Goal: Find specific page/section: Find specific page/section

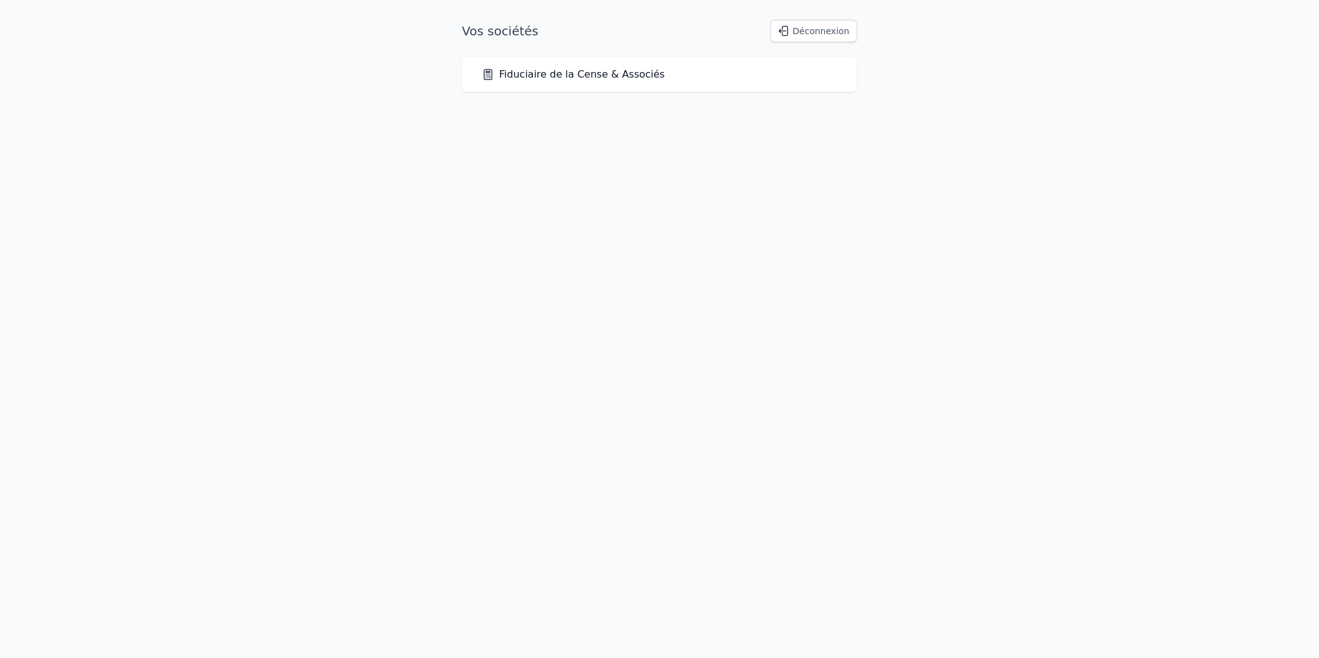
click at [564, 75] on link "Fiduciaire de la Cense & Associés" at bounding box center [573, 74] width 183 height 15
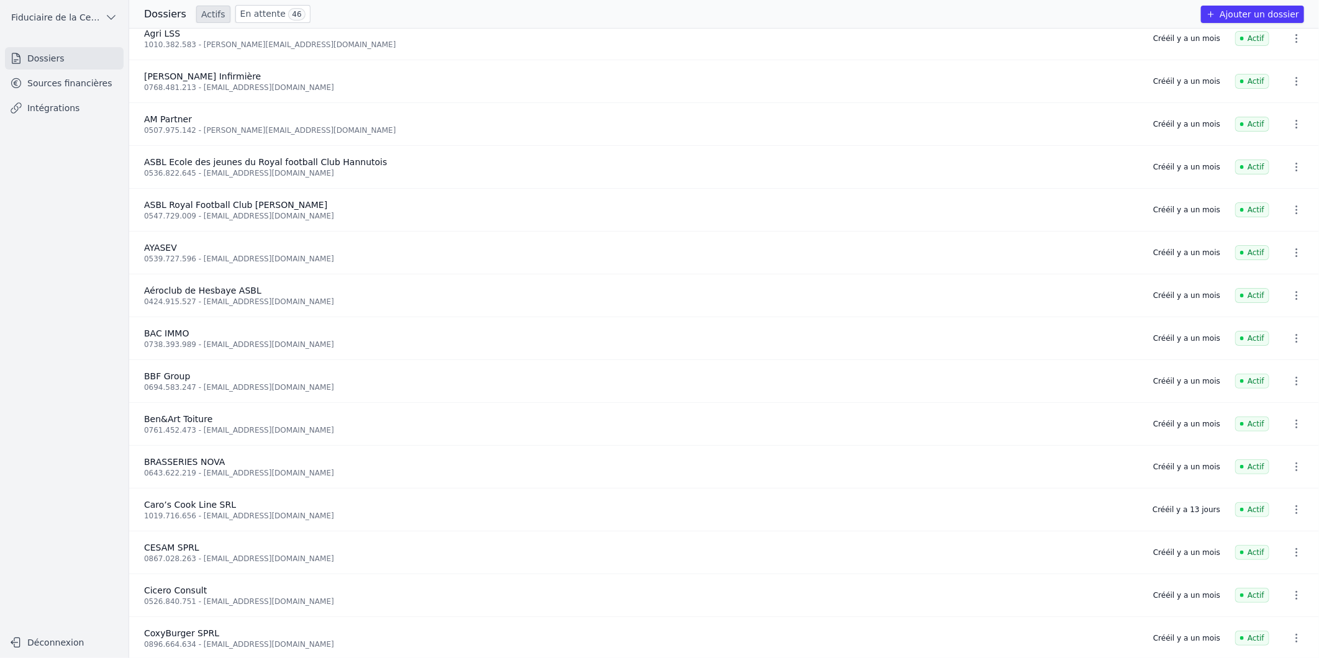
scroll to position [138, 0]
click at [258, 24] on div "Dossiers Actifs En attente 46 Ajouter un dossier" at bounding box center [724, 14] width 1190 height 29
drag, startPoint x: 258, startPoint y: 24, endPoint x: 261, endPoint y: 17, distance: 7.5
click at [261, 17] on link "En attente 46" at bounding box center [272, 14] width 75 height 18
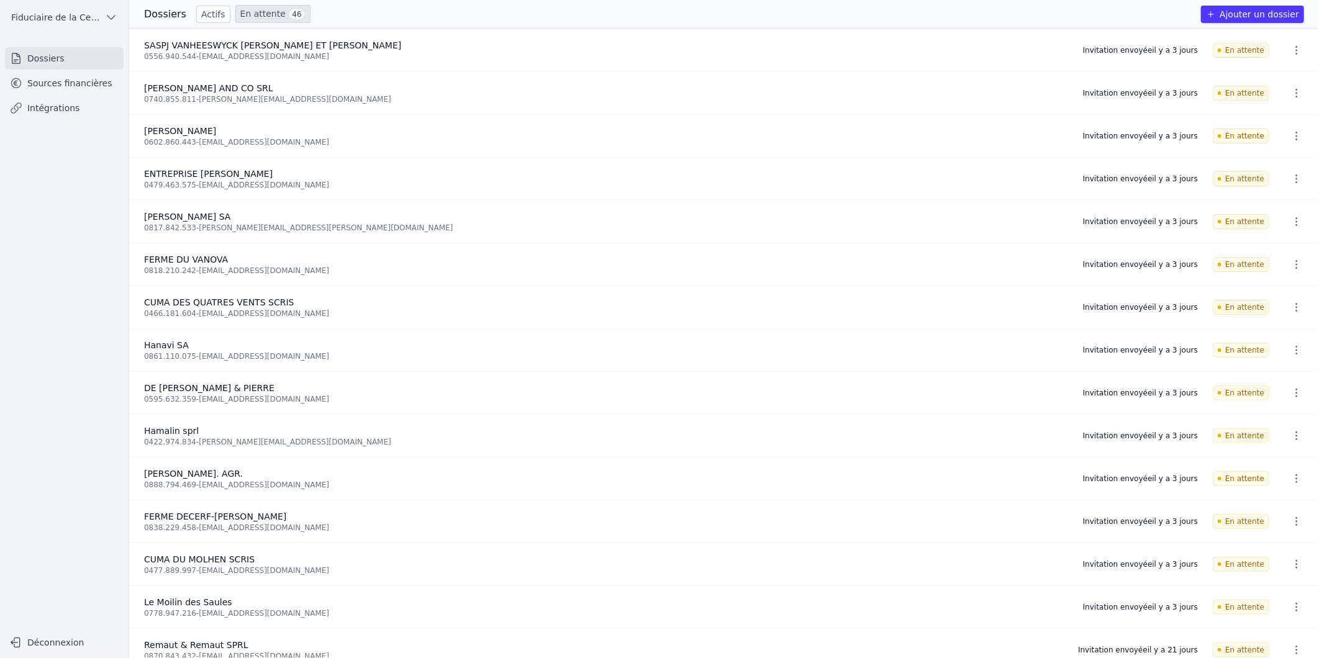
click at [157, 14] on h3 "Dossiers" at bounding box center [165, 14] width 42 height 15
click at [76, 78] on link "Sources financières" at bounding box center [64, 83] width 119 height 22
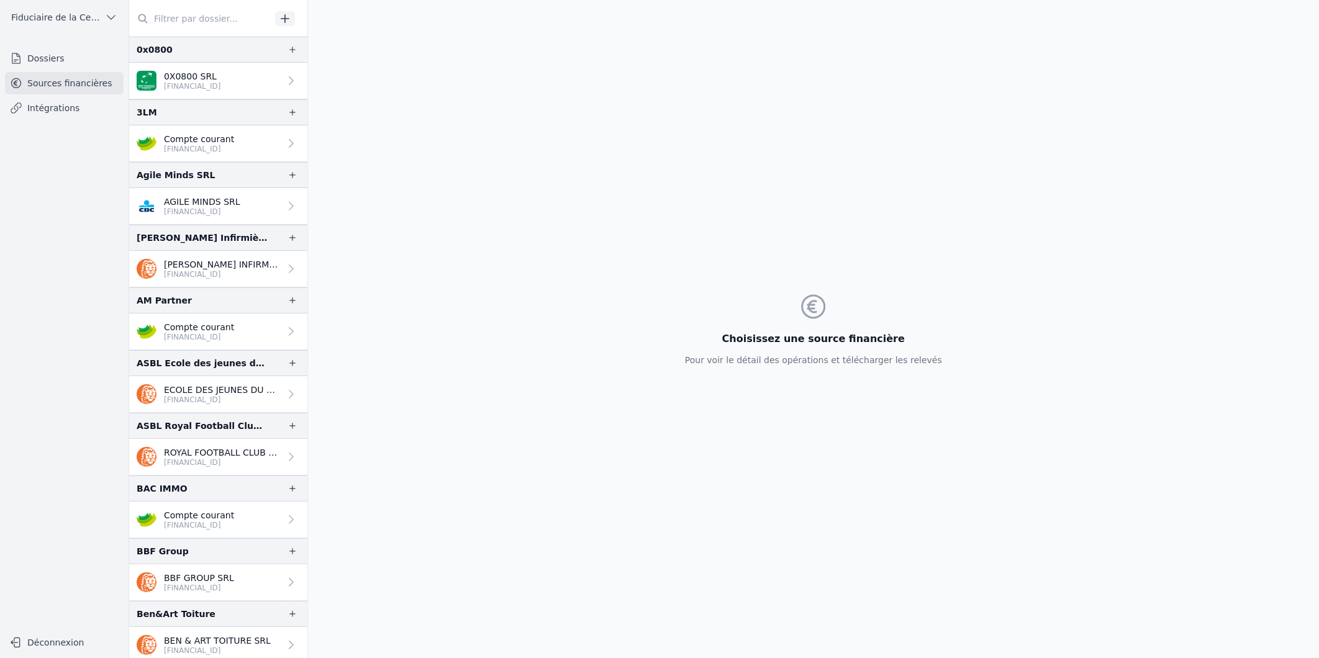
click at [193, 17] on input "text" at bounding box center [200, 18] width 142 height 22
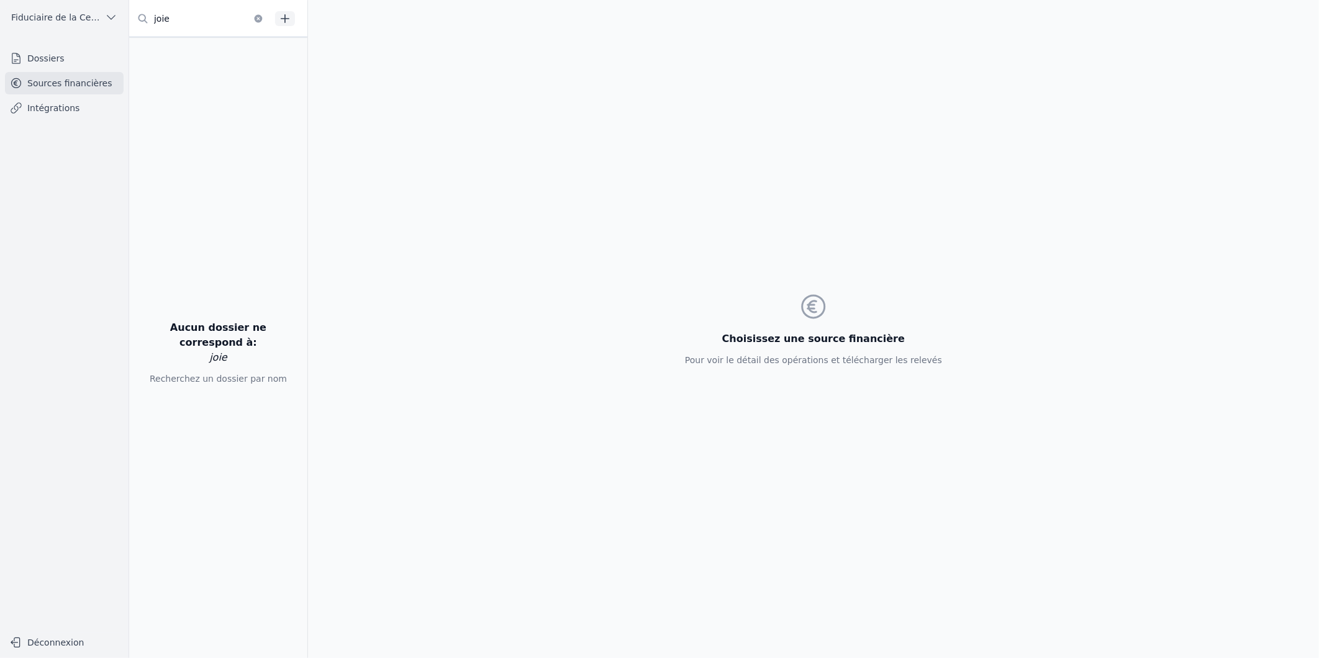
type input "joie"
click at [71, 63] on link "Dossiers" at bounding box center [64, 58] width 119 height 22
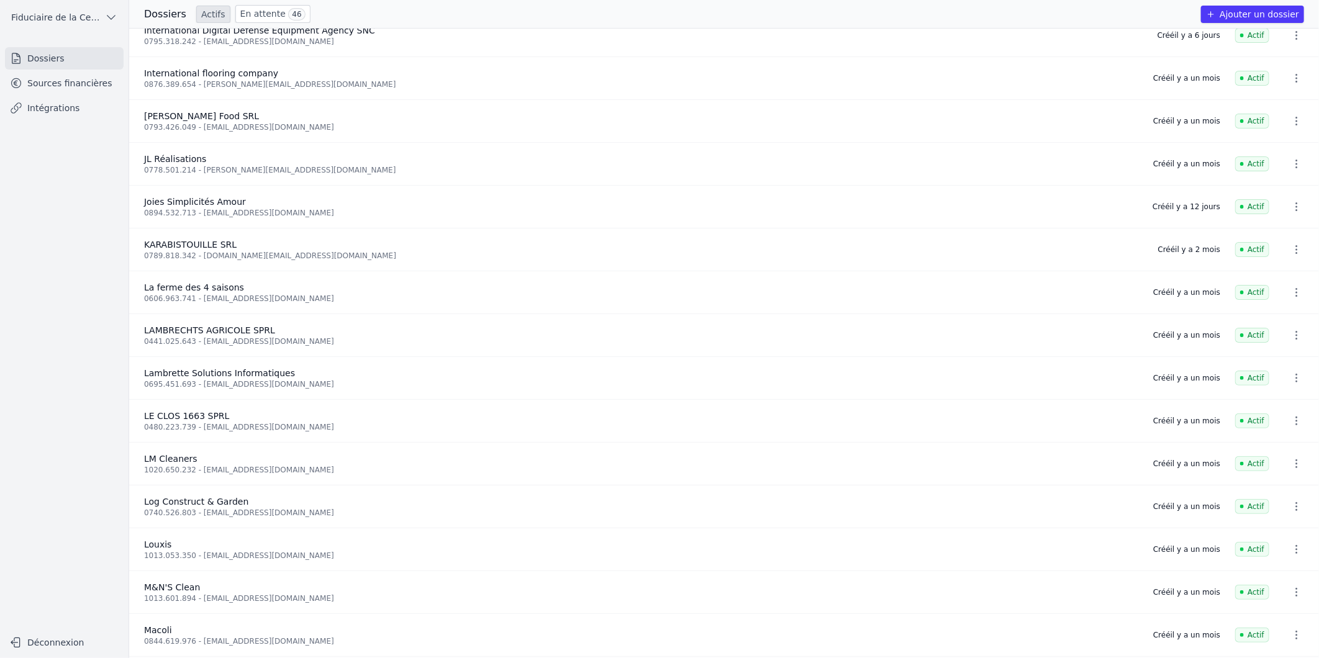
scroll to position [1936, 0]
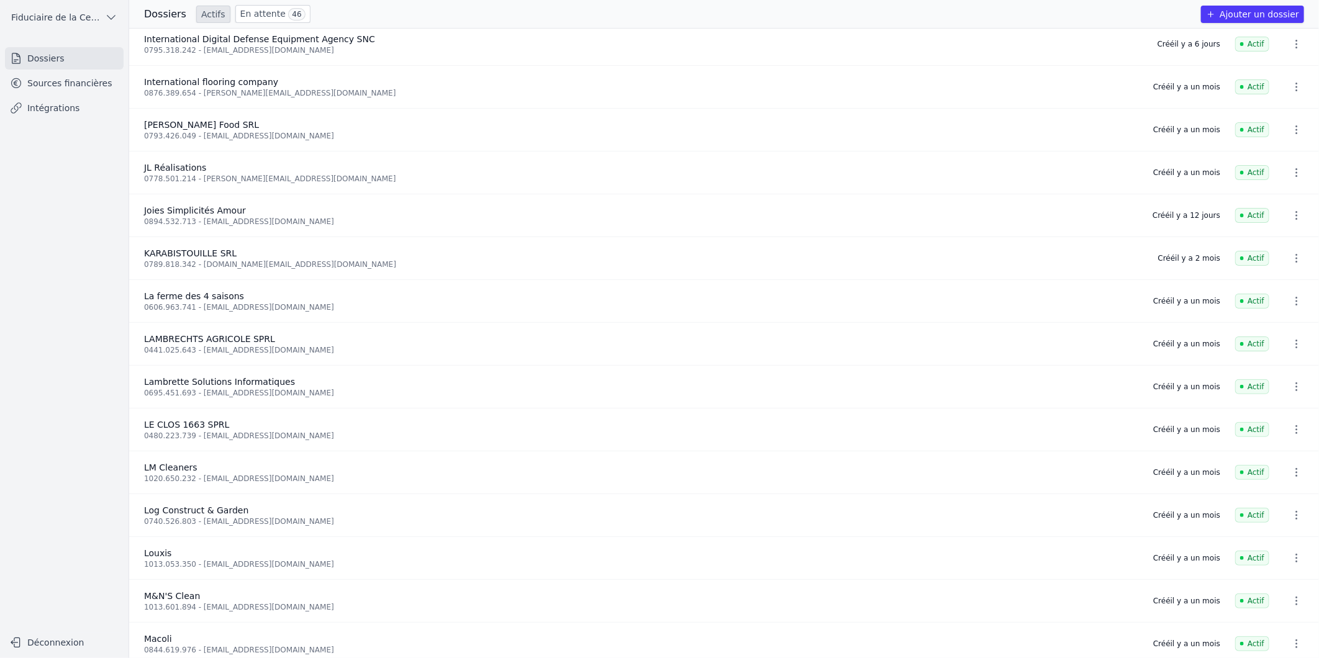
click at [1296, 213] on icon "button" at bounding box center [1297, 215] width 12 height 12
click at [969, 215] on div at bounding box center [659, 329] width 1319 height 658
click at [59, 84] on link "Sources financières" at bounding box center [64, 83] width 119 height 22
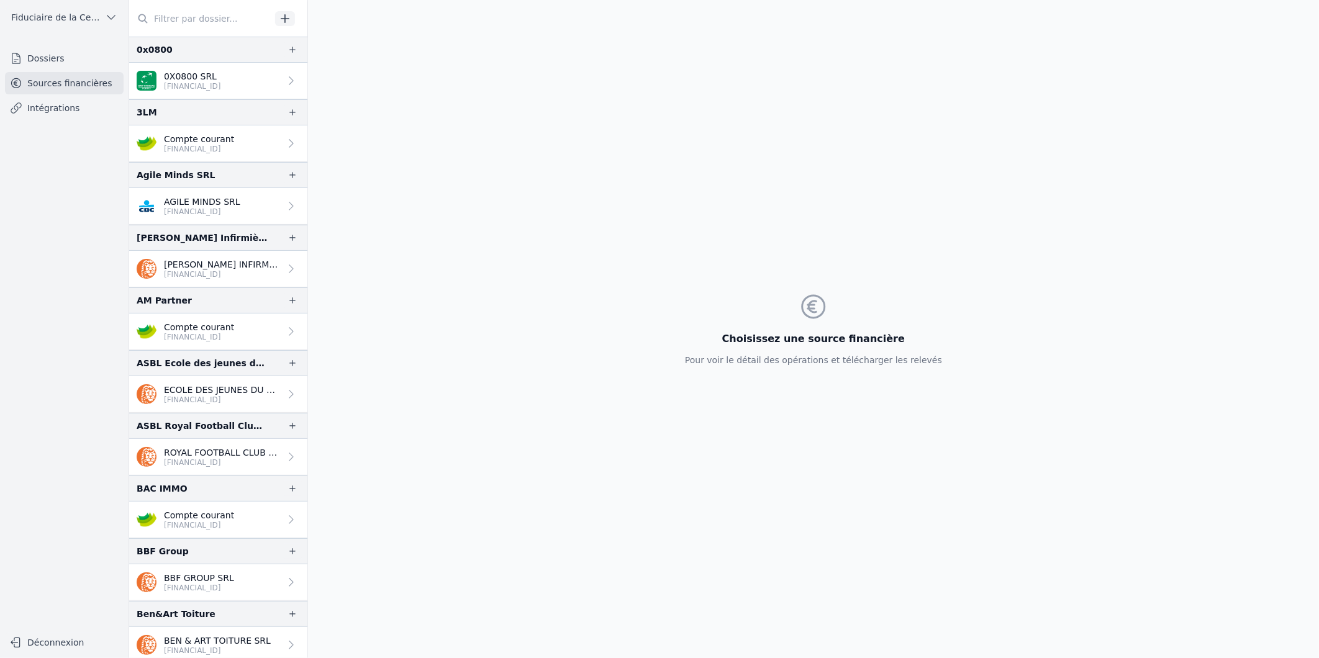
click at [248, 15] on span at bounding box center [255, 18] width 15 height 15
click at [191, 16] on input "text" at bounding box center [200, 18] width 142 height 22
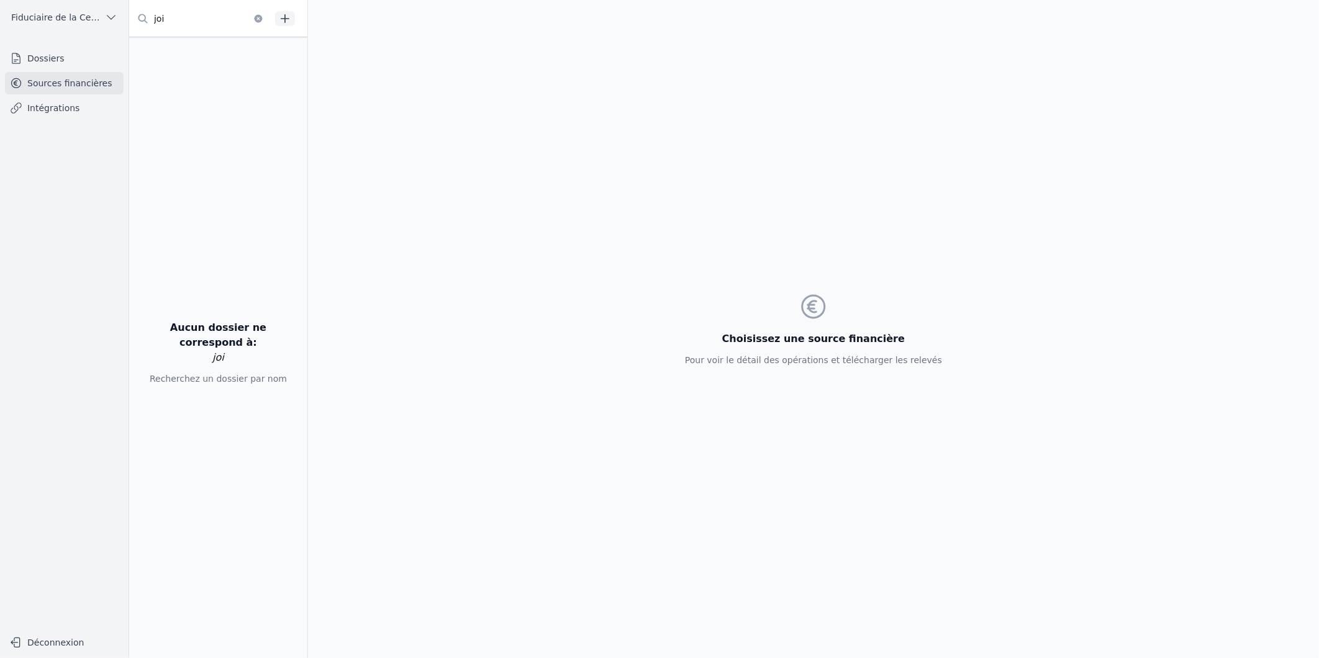
type input "joi"
